Goal: Task Accomplishment & Management: Manage account settings

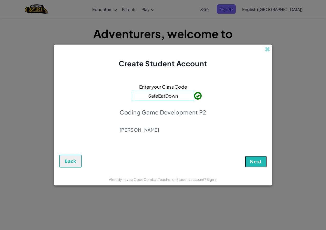
click at [250, 162] on span "Next" at bounding box center [256, 162] width 12 height 6
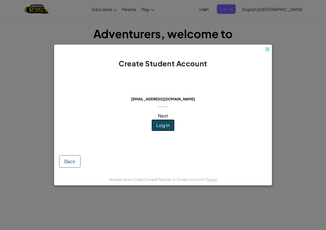
click at [163, 129] on button "Log In" at bounding box center [162, 125] width 23 height 12
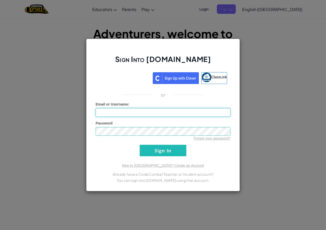
click at [164, 112] on input "Email or Username :" at bounding box center [163, 112] width 135 height 9
type input "[EMAIL_ADDRESS][DOMAIN_NAME]"
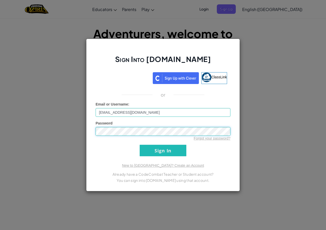
click at [140, 145] on input "Sign In" at bounding box center [163, 151] width 47 height 12
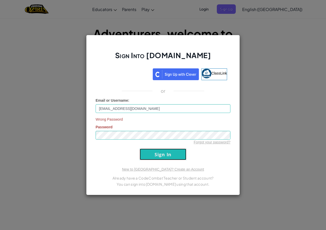
click at [171, 149] on input "Sign In" at bounding box center [163, 155] width 47 height 12
click at [165, 158] on input "Sign In" at bounding box center [163, 155] width 47 height 12
